Goal: Information Seeking & Learning: Learn about a topic

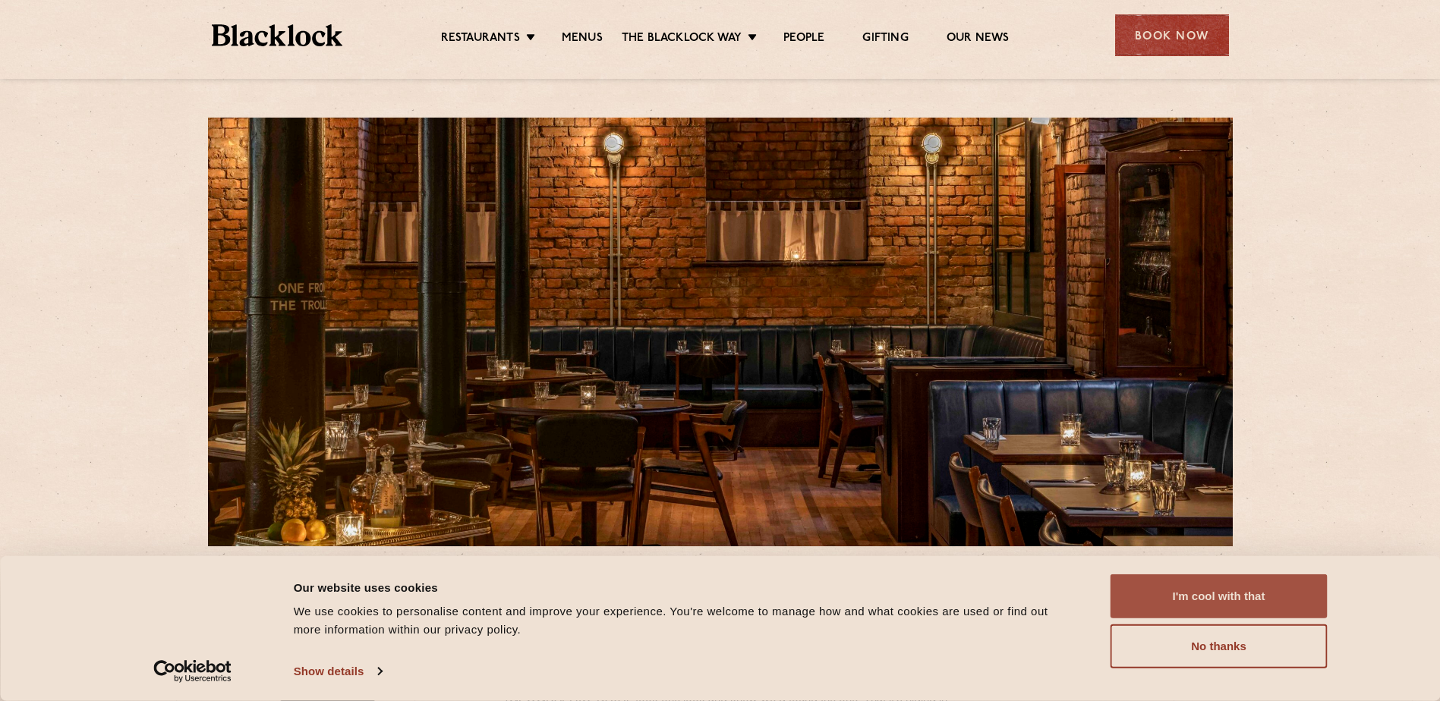
click at [1206, 592] on button "I'm cool with that" at bounding box center [1219, 597] width 217 height 44
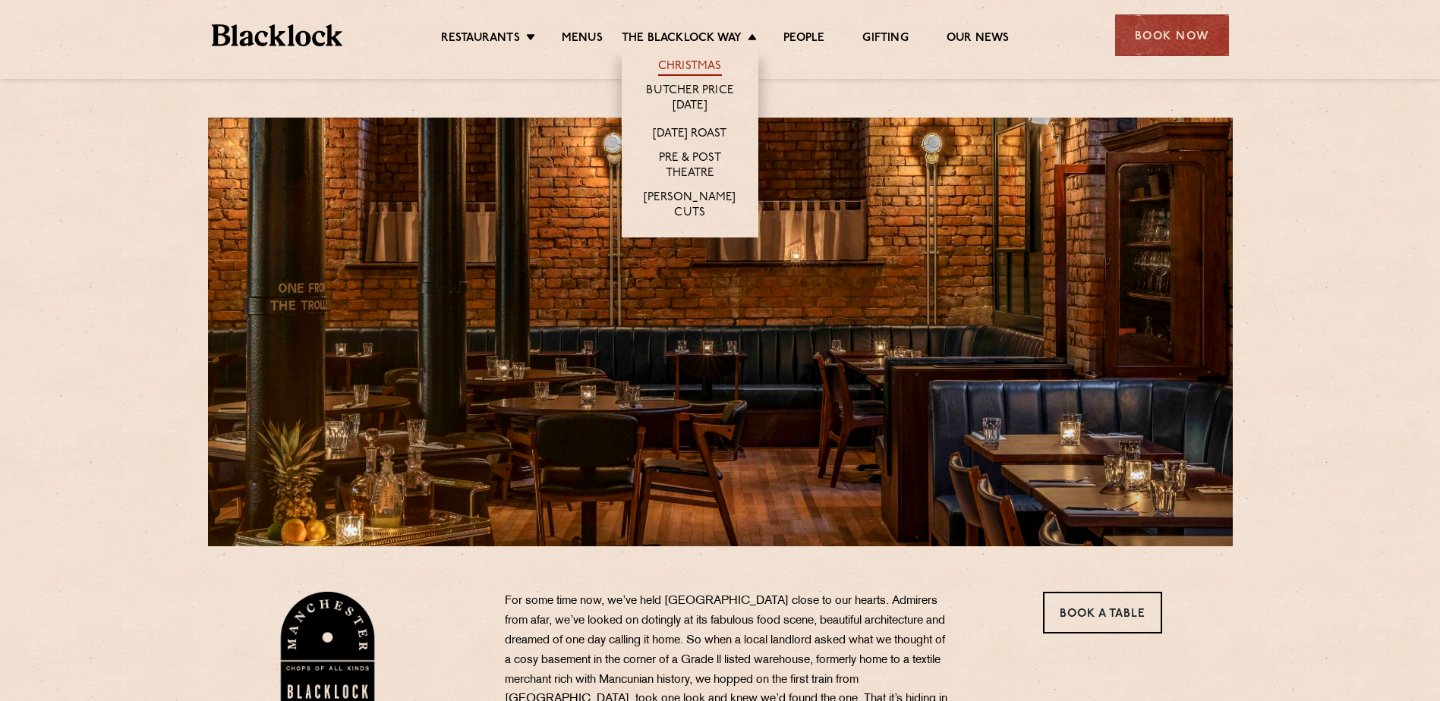
click at [669, 61] on link "Christmas" at bounding box center [690, 67] width 64 height 17
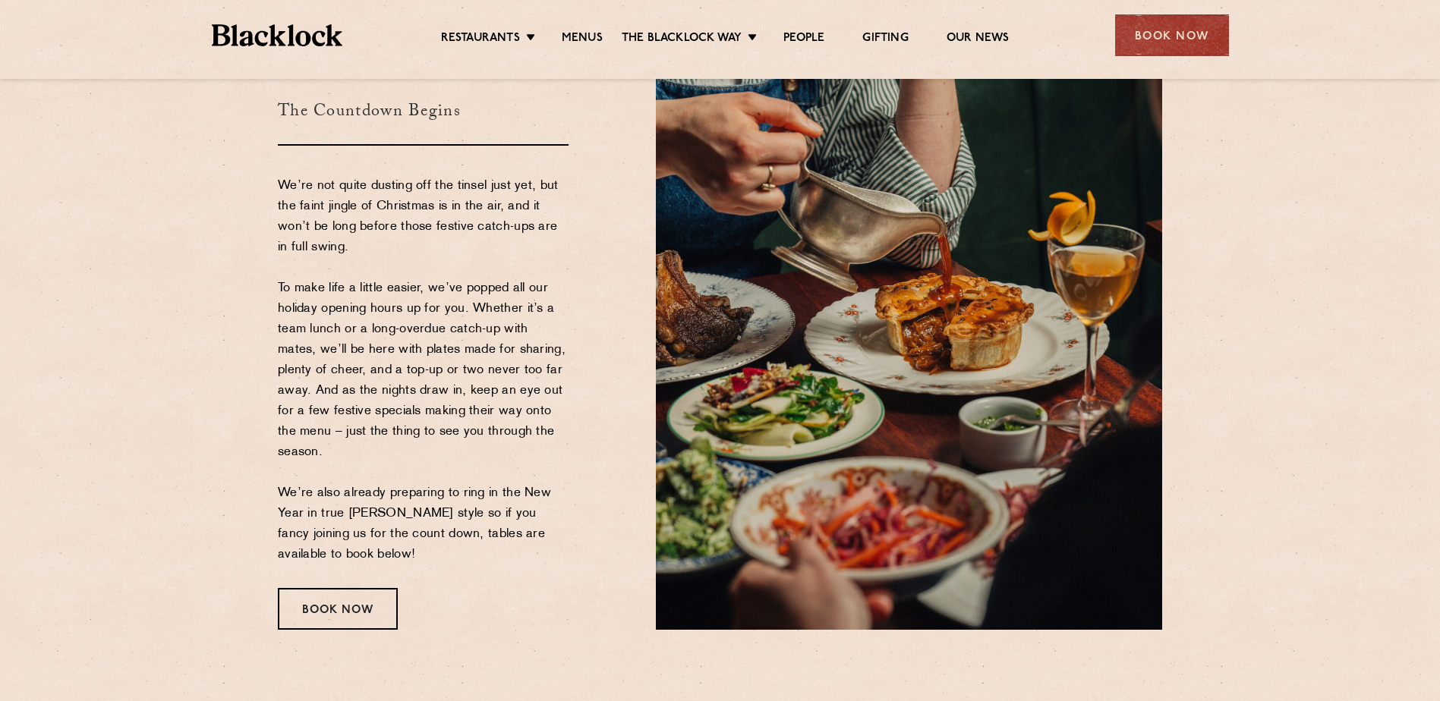
scroll to position [152, 0]
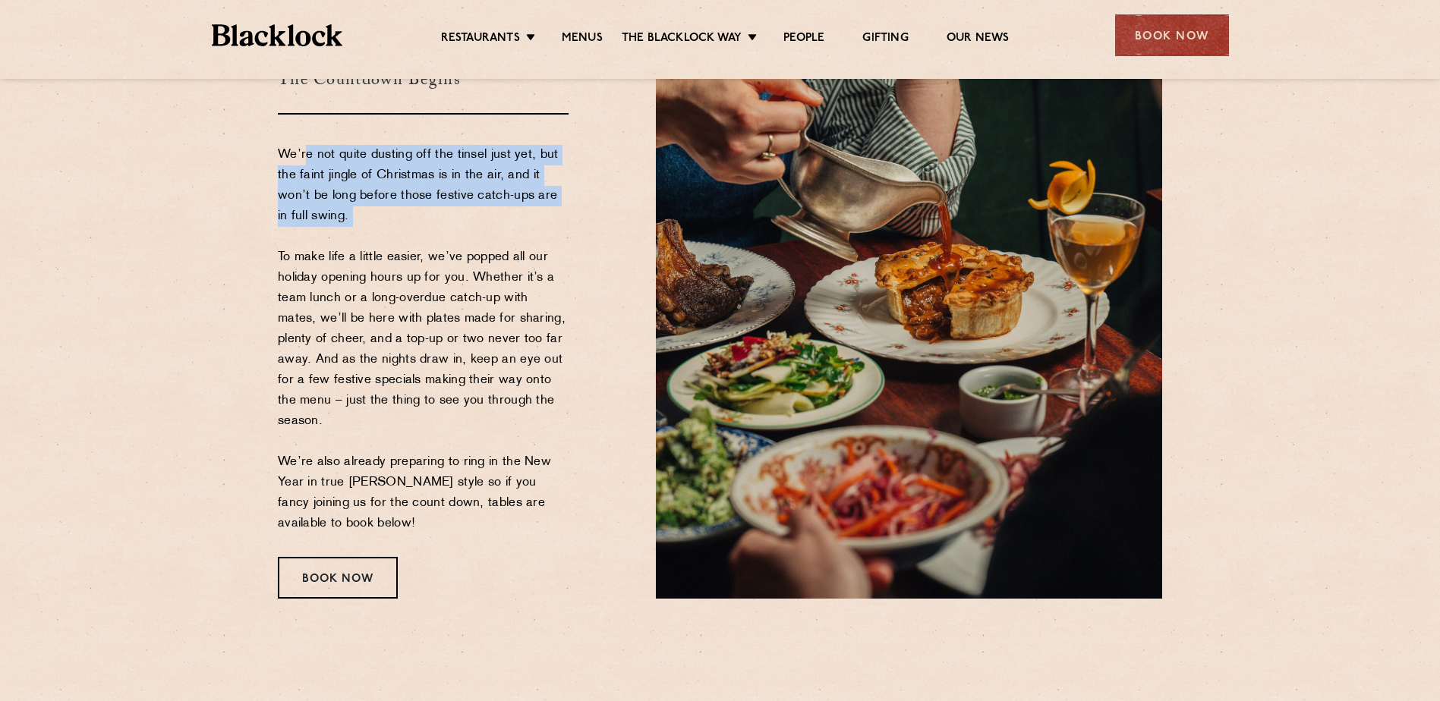
drag, startPoint x: 304, startPoint y: 162, endPoint x: 511, endPoint y: 232, distance: 218.0
click at [512, 231] on p "We’re not quite dusting off the tinsel just yet, but the faint jingle of Christ…" at bounding box center [423, 339] width 291 height 389
drag, startPoint x: 511, startPoint y: 232, endPoint x: 422, endPoint y: 238, distance: 89.0
click at [426, 235] on p "We’re not quite dusting off the tinsel just yet, but the faint jingle of Christ…" at bounding box center [423, 339] width 291 height 389
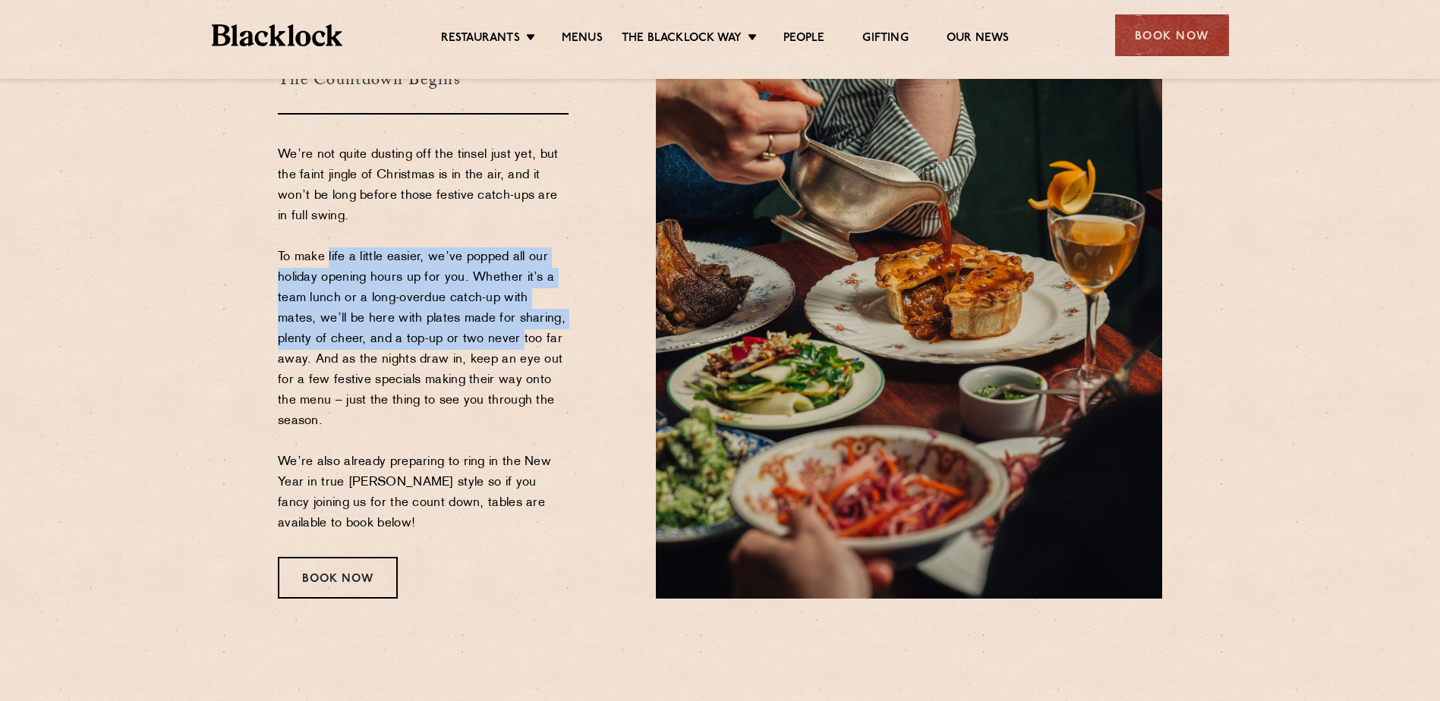
drag, startPoint x: 326, startPoint y: 259, endPoint x: 477, endPoint y: 345, distance: 174.1
click at [477, 345] on p "We’re not quite dusting off the tinsel just yet, but the faint jingle of Christ…" at bounding box center [423, 339] width 291 height 389
drag, startPoint x: 477, startPoint y: 345, endPoint x: 336, endPoint y: 264, distance: 163.5
click at [336, 264] on p "We’re not quite dusting off the tinsel just yet, but the faint jingle of Christ…" at bounding box center [423, 339] width 291 height 389
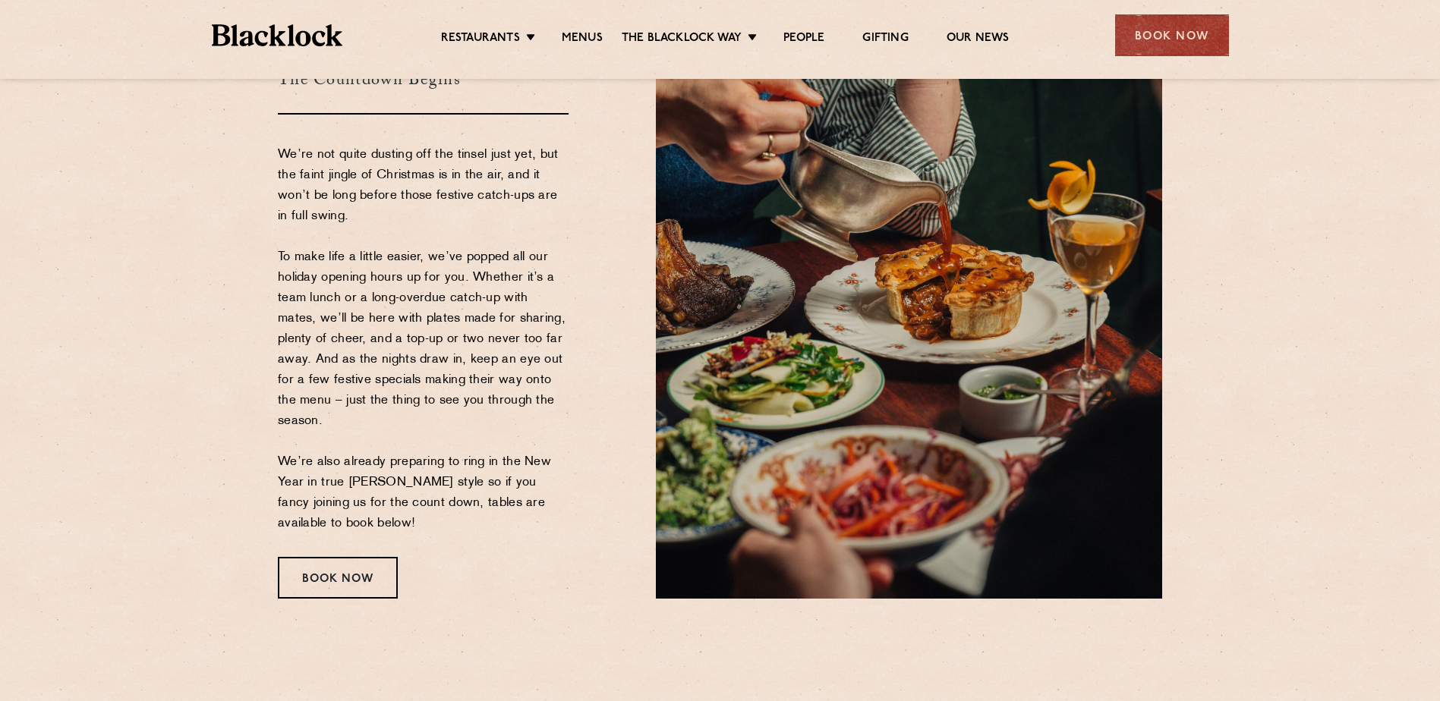
drag, startPoint x: 351, startPoint y: 295, endPoint x: 536, endPoint y: 424, distance: 224.7
click at [536, 424] on p "We’re not quite dusting off the tinsel just yet, but the faint jingle of Christ…" at bounding box center [423, 339] width 291 height 389
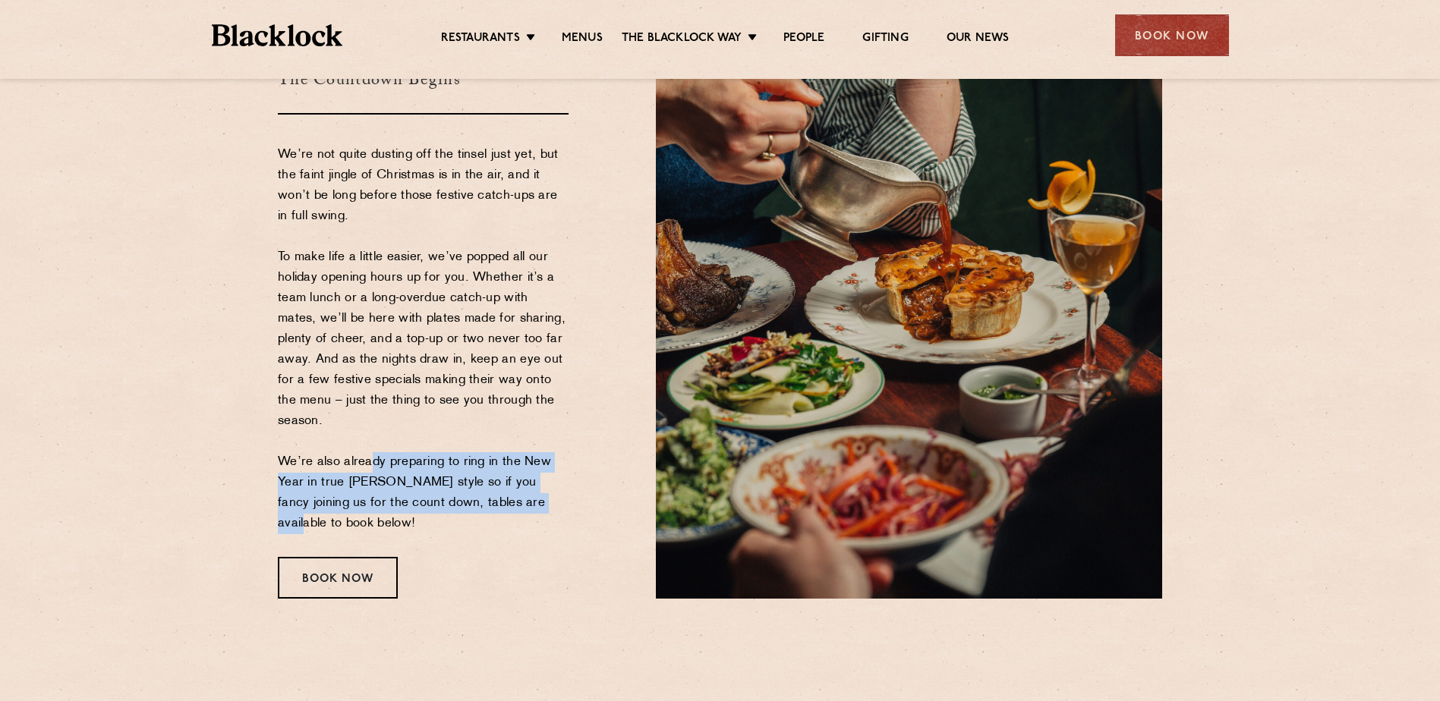
drag, startPoint x: 367, startPoint y: 466, endPoint x: 512, endPoint y: 503, distance: 149.7
click at [512, 503] on p "We’re not quite dusting off the tinsel just yet, but the faint jingle of Christ…" at bounding box center [423, 339] width 291 height 389
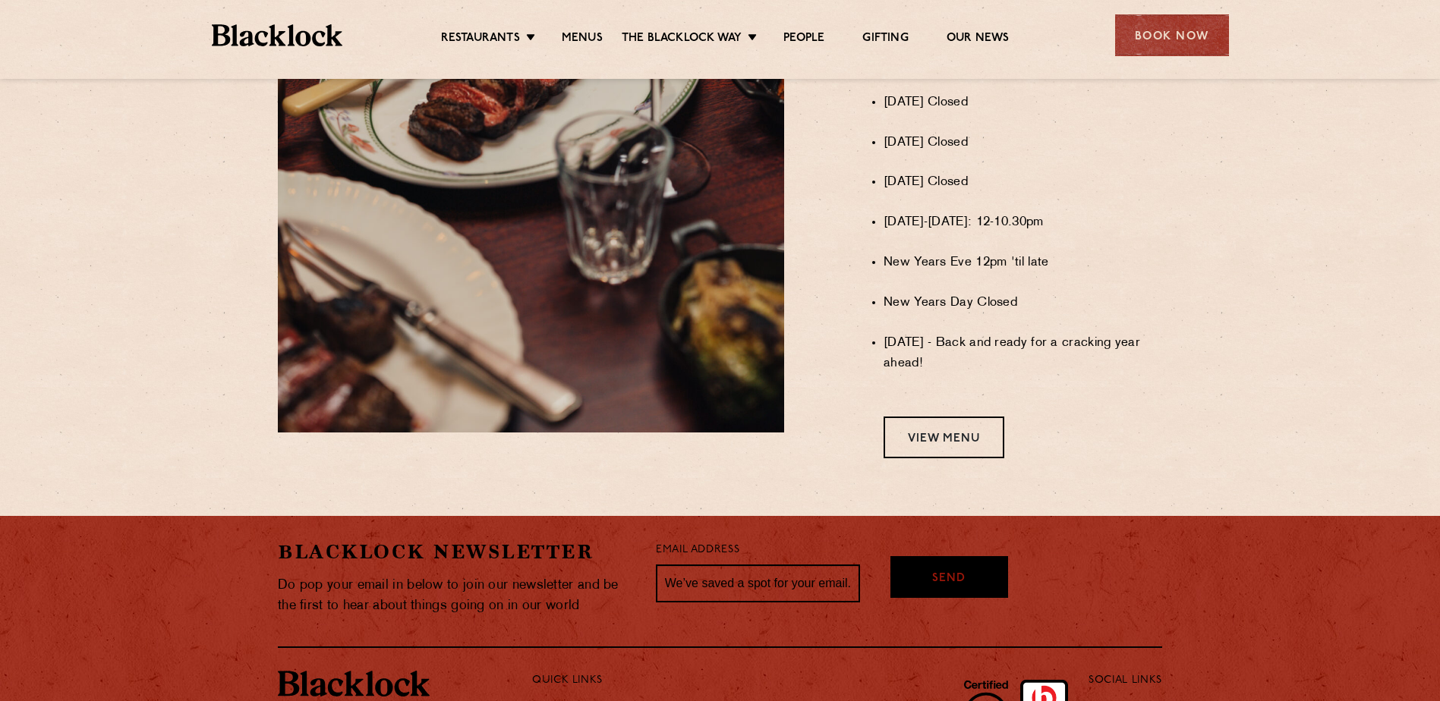
scroll to position [1215, 0]
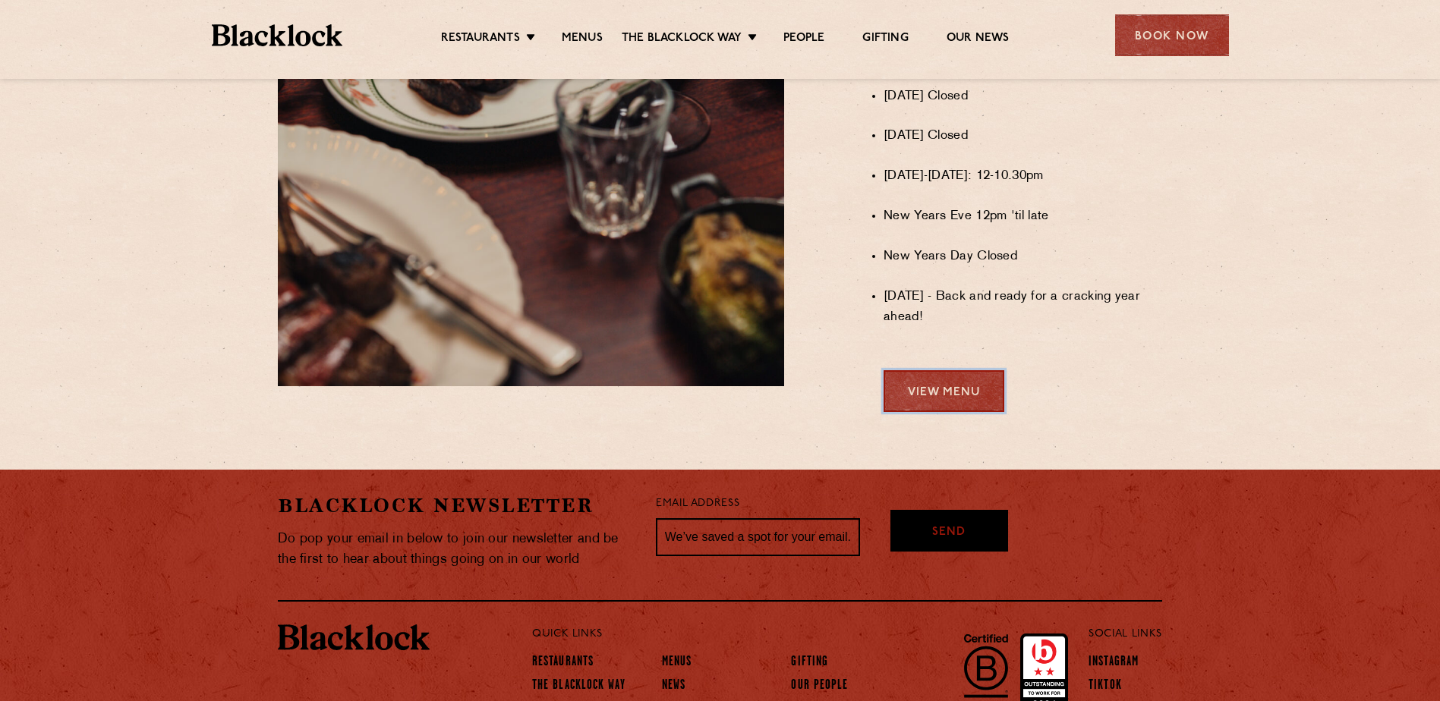
click at [966, 412] on link "View Menu" at bounding box center [944, 391] width 121 height 42
